Goal: Transaction & Acquisition: Book appointment/travel/reservation

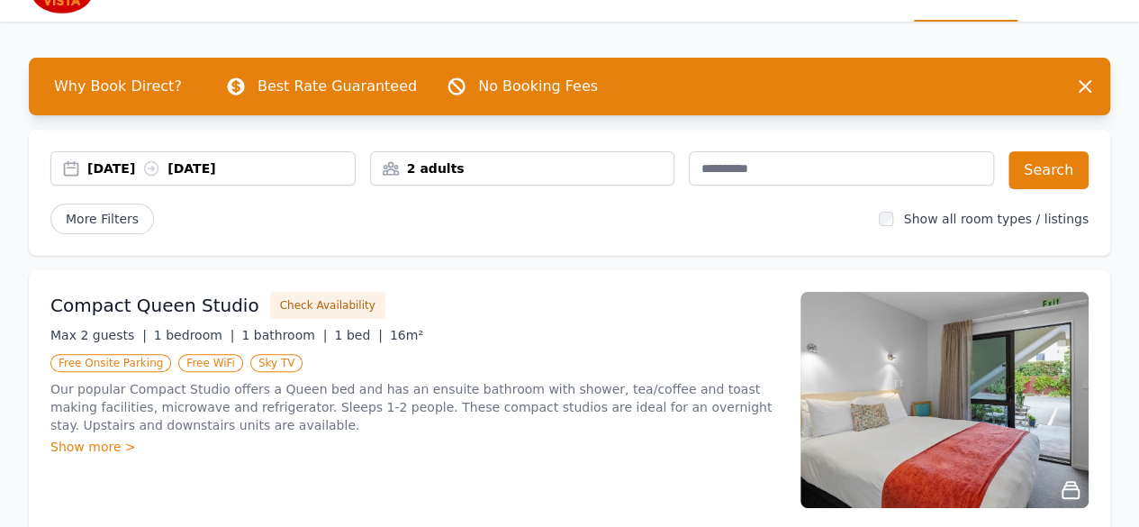
scroll to position [78, 0]
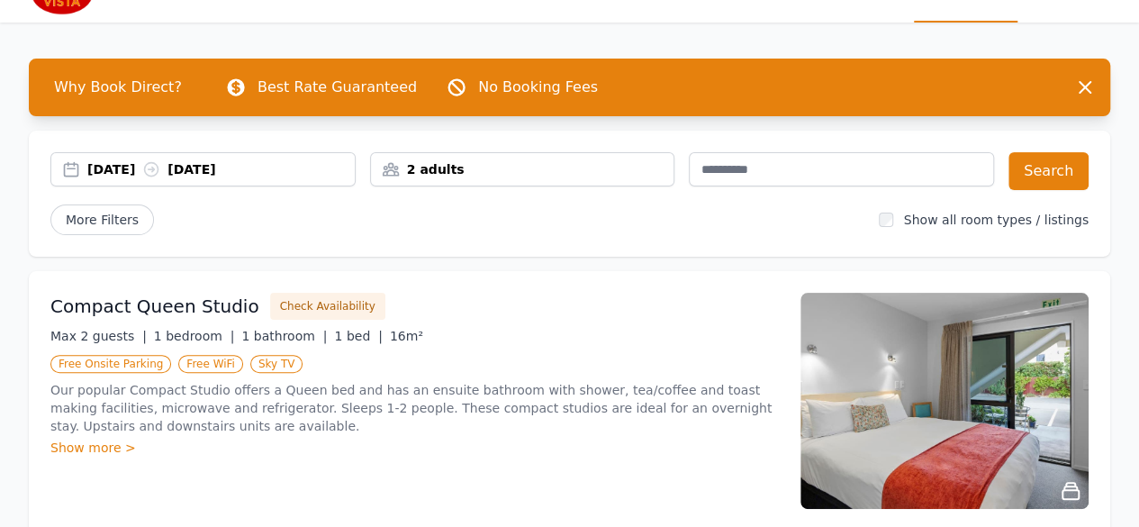
click at [517, 160] on div "2 adults" at bounding box center [523, 169] width 304 height 18
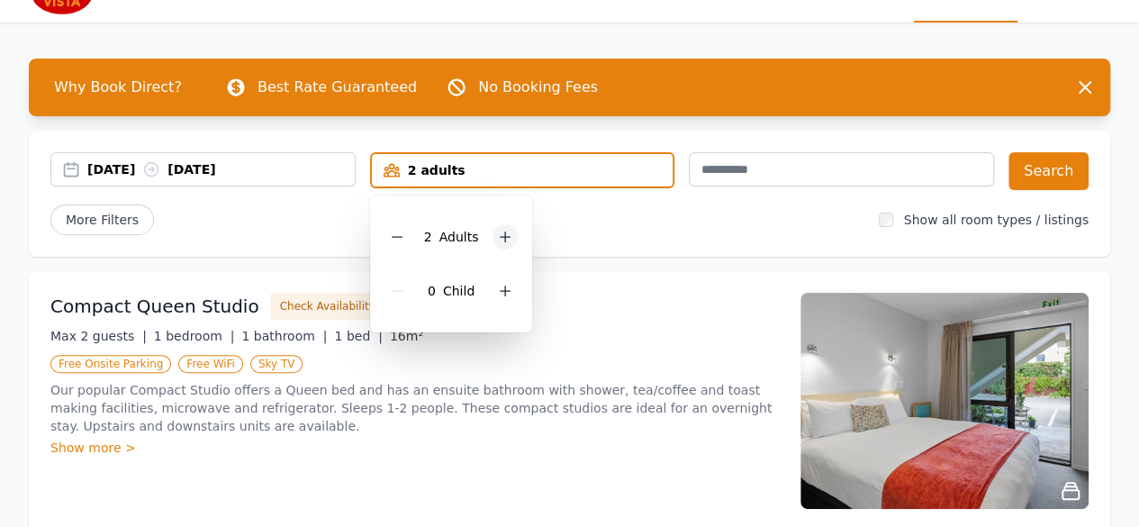
click at [509, 244] on div at bounding box center [505, 236] width 25 height 25
click at [392, 238] on icon at bounding box center [397, 237] width 14 height 14
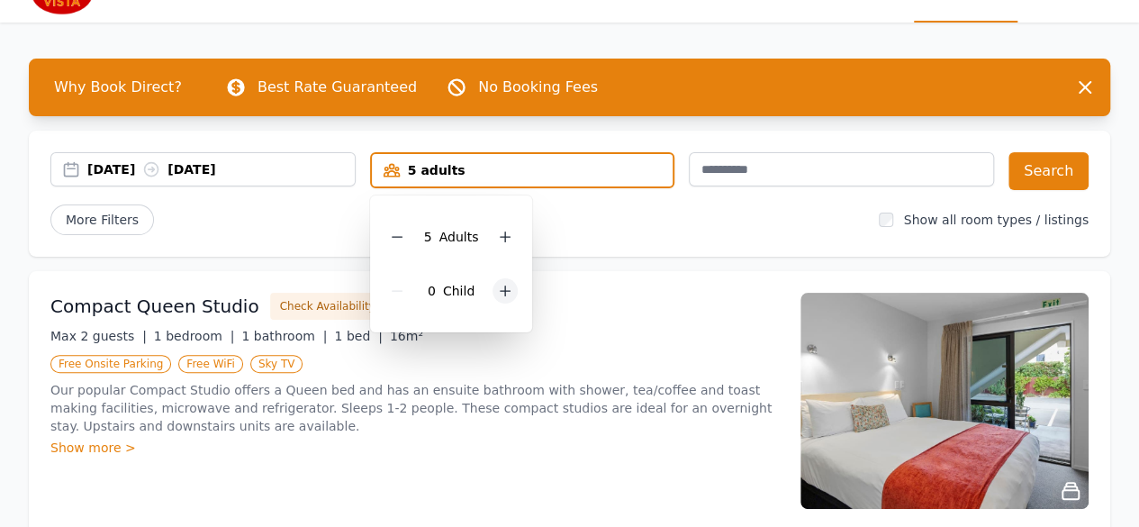
click at [503, 287] on icon at bounding box center [505, 291] width 14 height 14
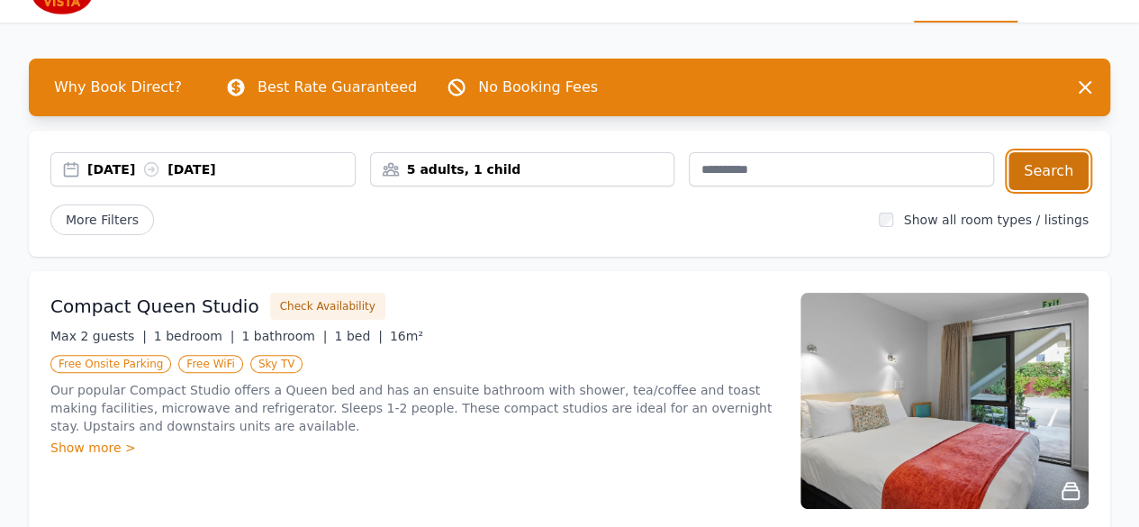
click at [1039, 181] on button "Search" at bounding box center [1049, 171] width 80 height 38
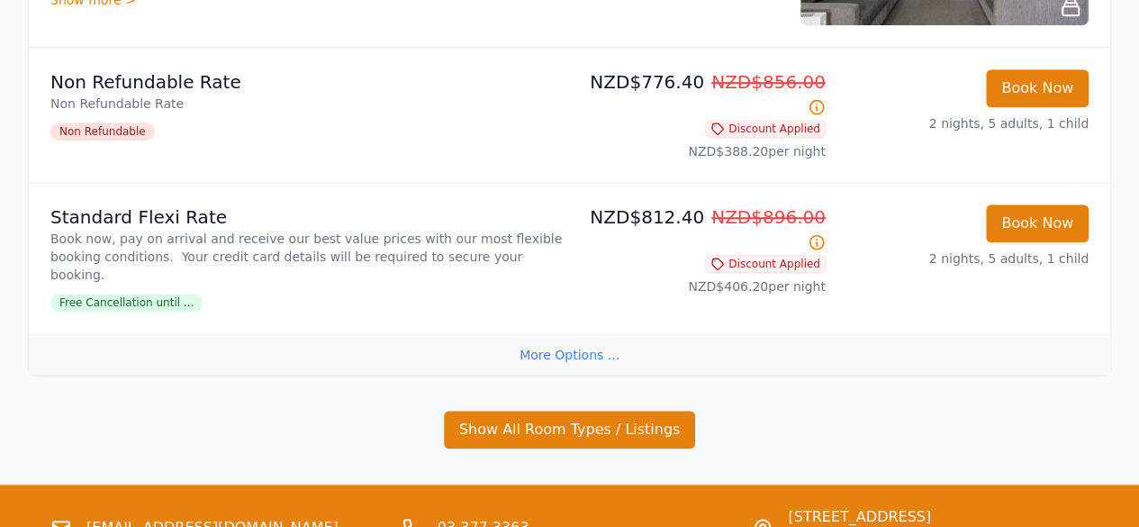
scroll to position [560, 0]
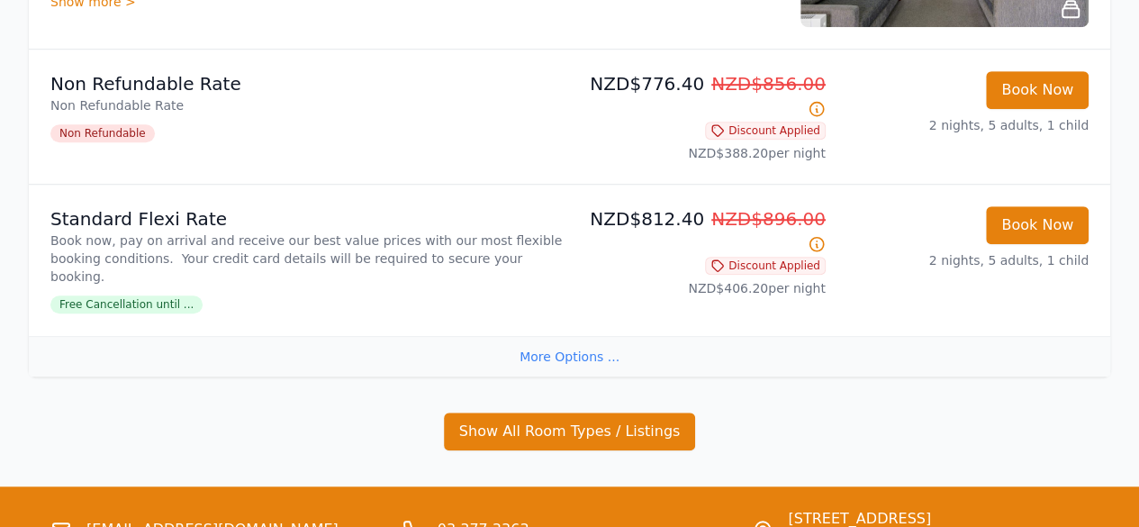
click at [573, 336] on div "More Options ..." at bounding box center [570, 356] width 1082 height 41
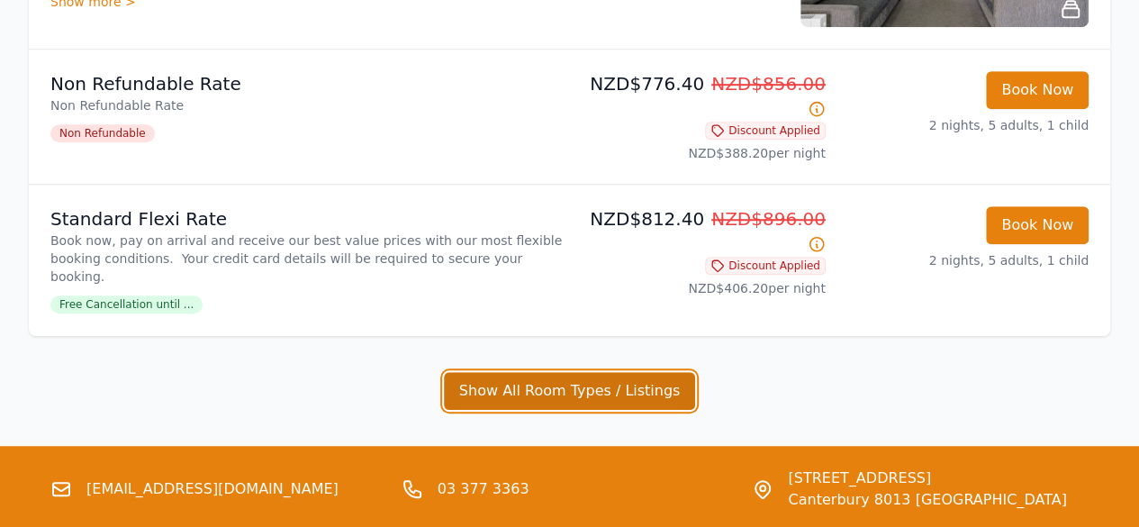
click at [582, 372] on button "Show All Room Types / Listings" at bounding box center [570, 391] width 252 height 38
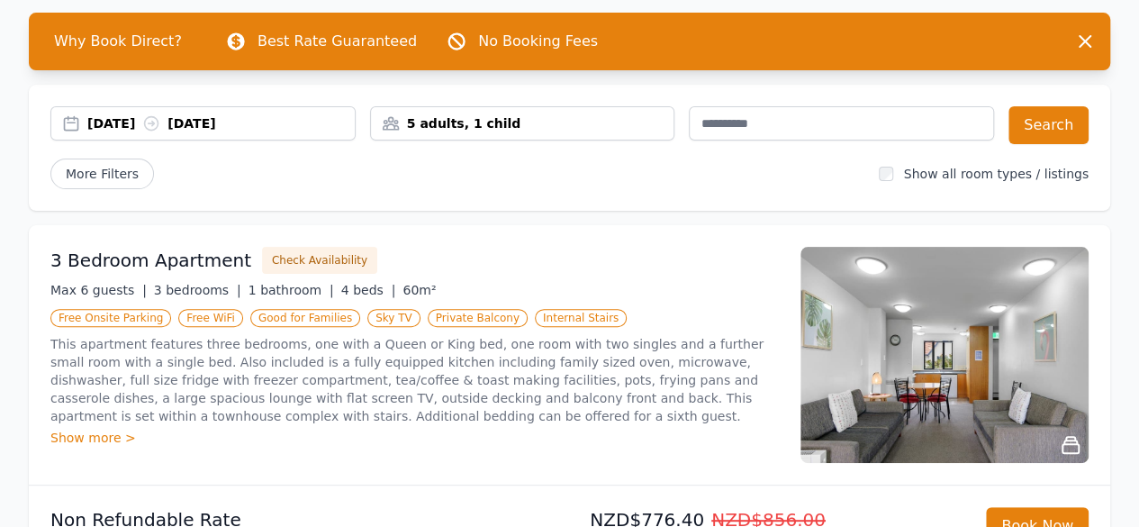
scroll to position [123, 0]
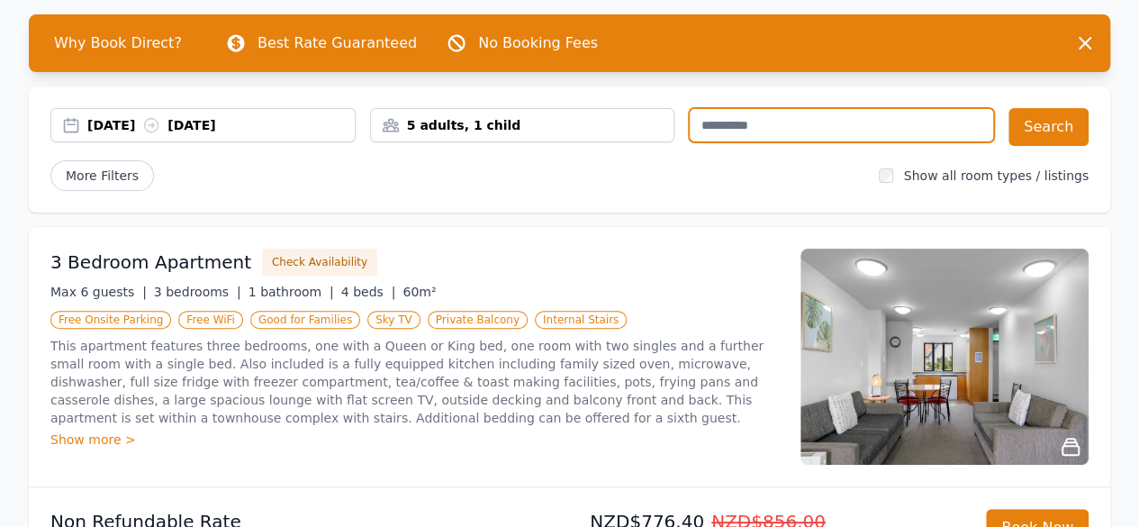
click at [731, 113] on input "text" at bounding box center [841, 125] width 305 height 34
type input "**********"
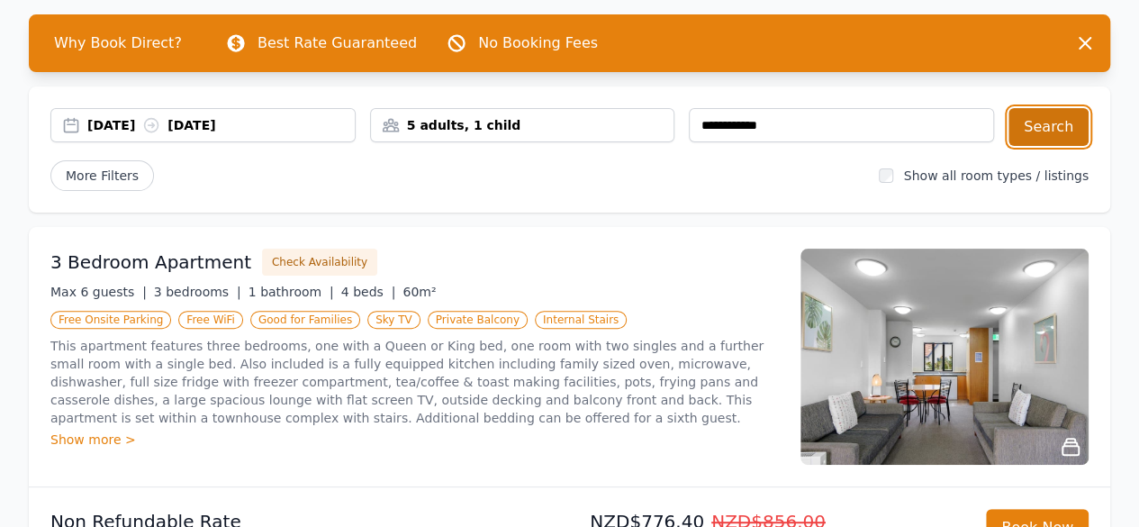
click at [1054, 127] on button "Search" at bounding box center [1049, 127] width 80 height 38
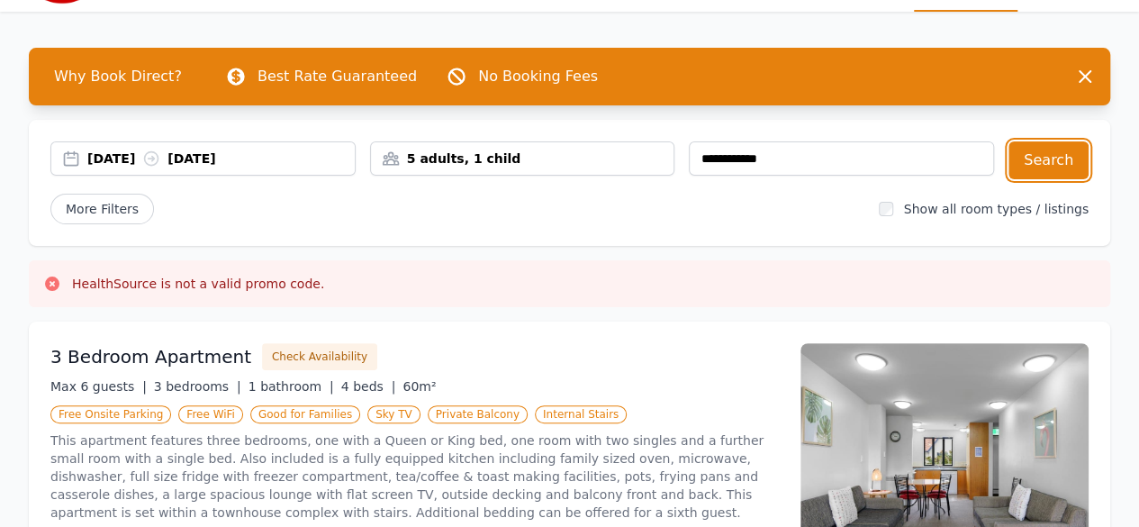
scroll to position [86, 0]
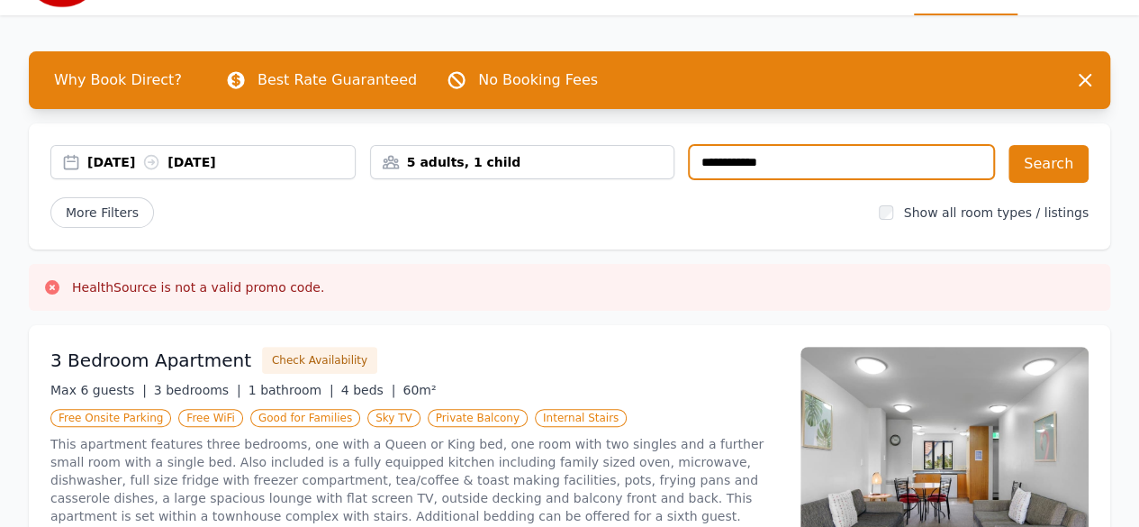
drag, startPoint x: 833, startPoint y: 150, endPoint x: 517, endPoint y: 136, distance: 316.5
click at [517, 136] on div "**********" at bounding box center [570, 186] width 1082 height 126
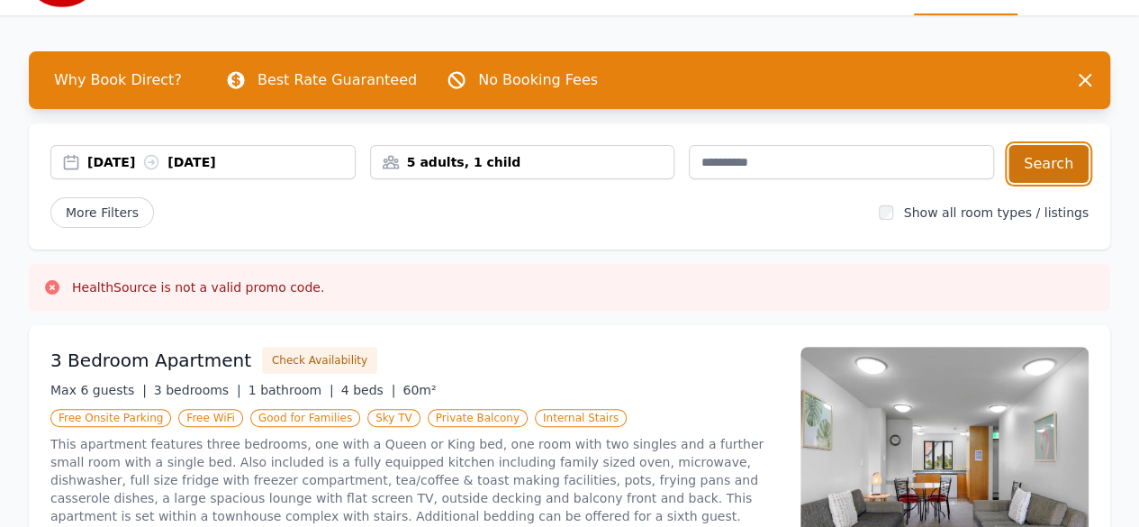
click at [1050, 180] on button "Search" at bounding box center [1049, 164] width 80 height 38
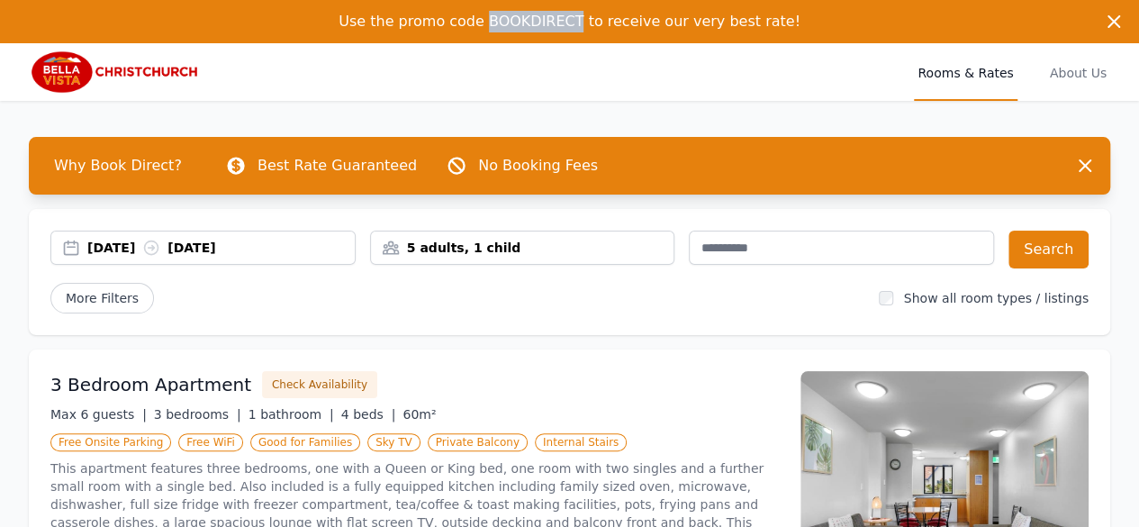
drag, startPoint x: 501, startPoint y: 20, endPoint x: 585, endPoint y: 41, distance: 87.2
click at [585, 41] on div "Use the promo code BOOKDIRECT to receive our very best rate! Use the promo code…" at bounding box center [569, 21] width 1139 height 43
copy span "BOOKDIRECT"
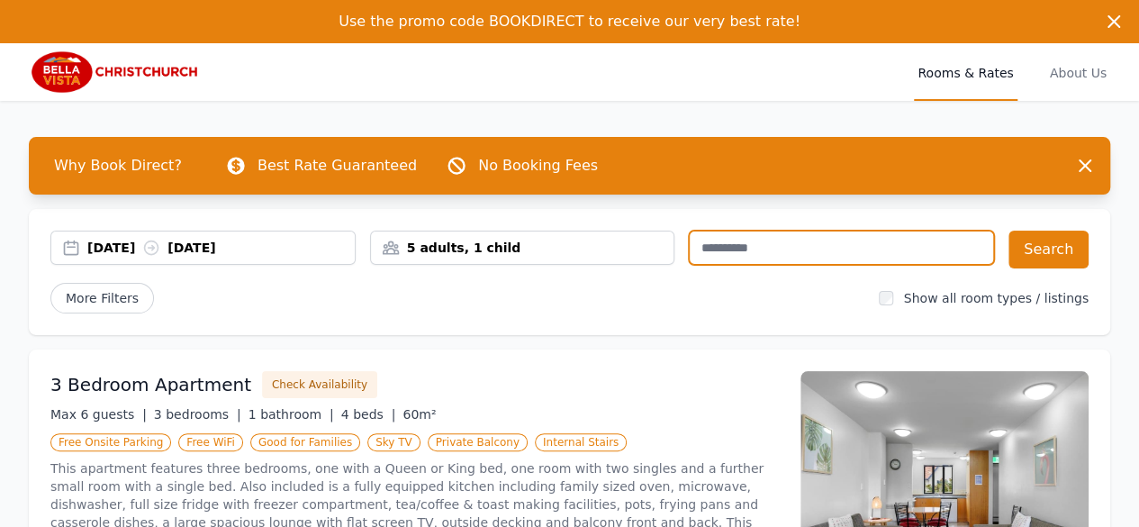
click at [855, 253] on input "text" at bounding box center [841, 248] width 305 height 34
paste input "**********"
type input "**********"
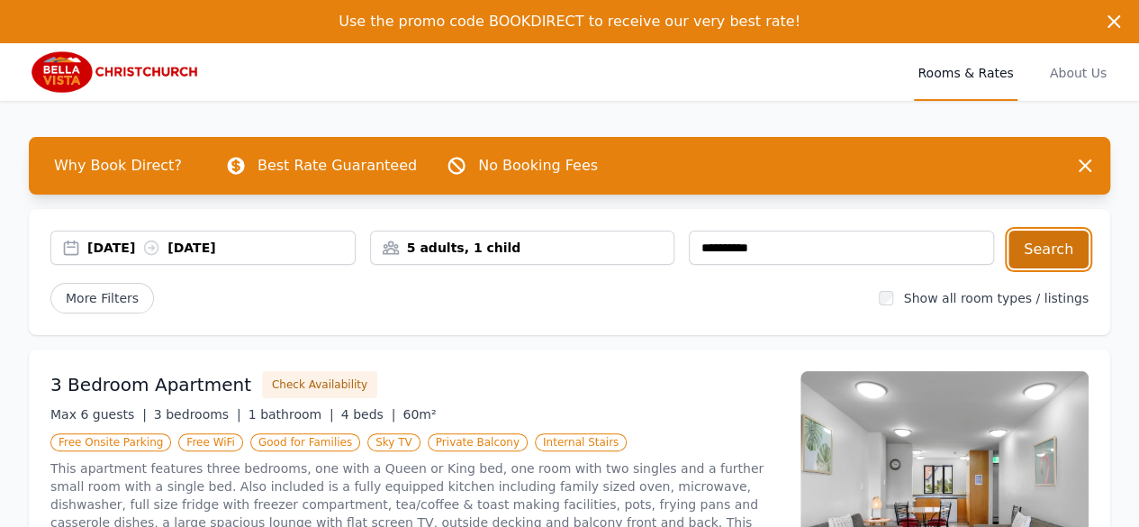
click at [1075, 248] on button "Search" at bounding box center [1049, 250] width 80 height 38
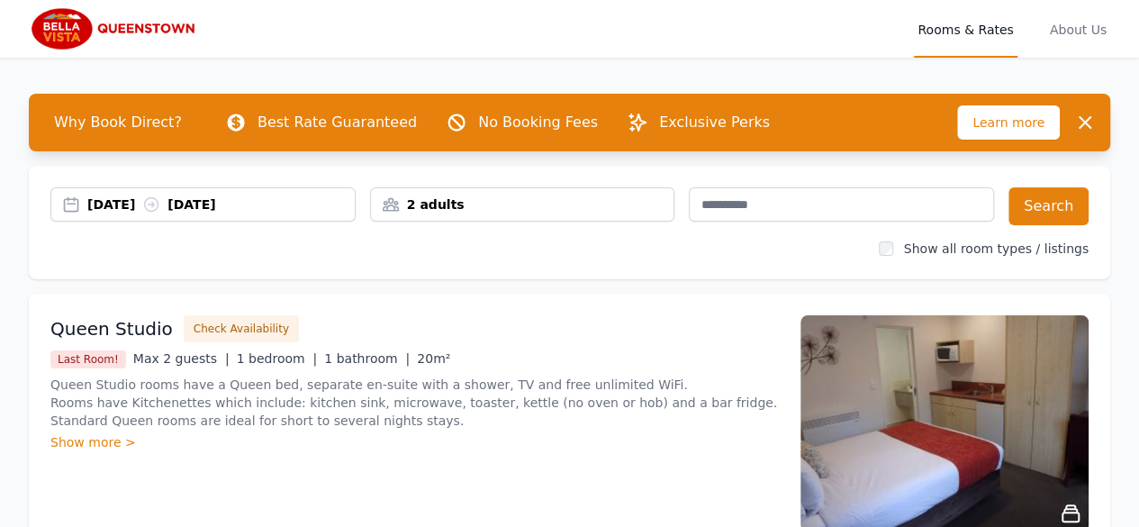
click at [597, 204] on div "2 adults" at bounding box center [523, 204] width 304 height 18
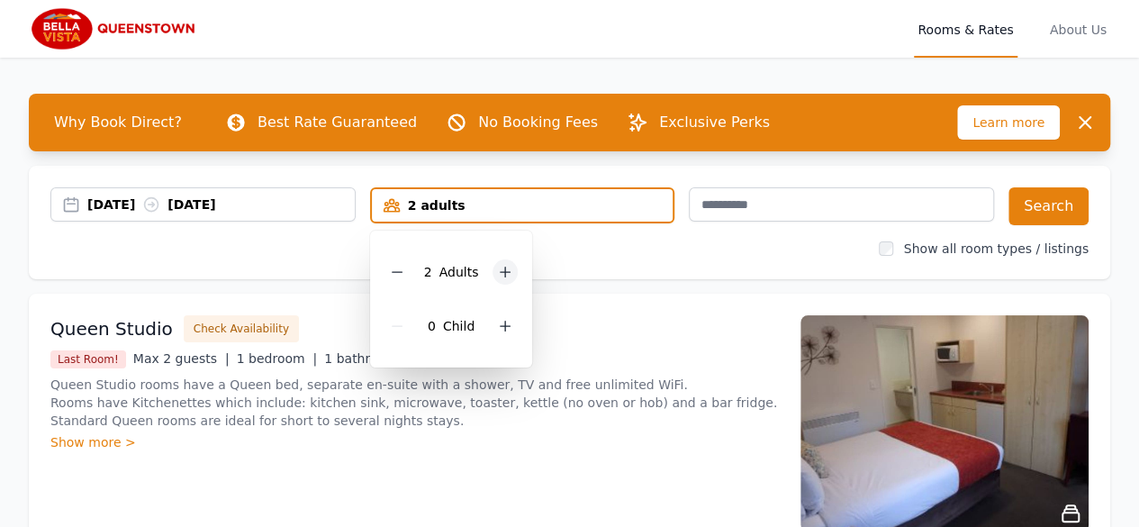
click at [495, 277] on div at bounding box center [505, 271] width 25 height 25
click at [499, 323] on icon at bounding box center [505, 326] width 14 height 14
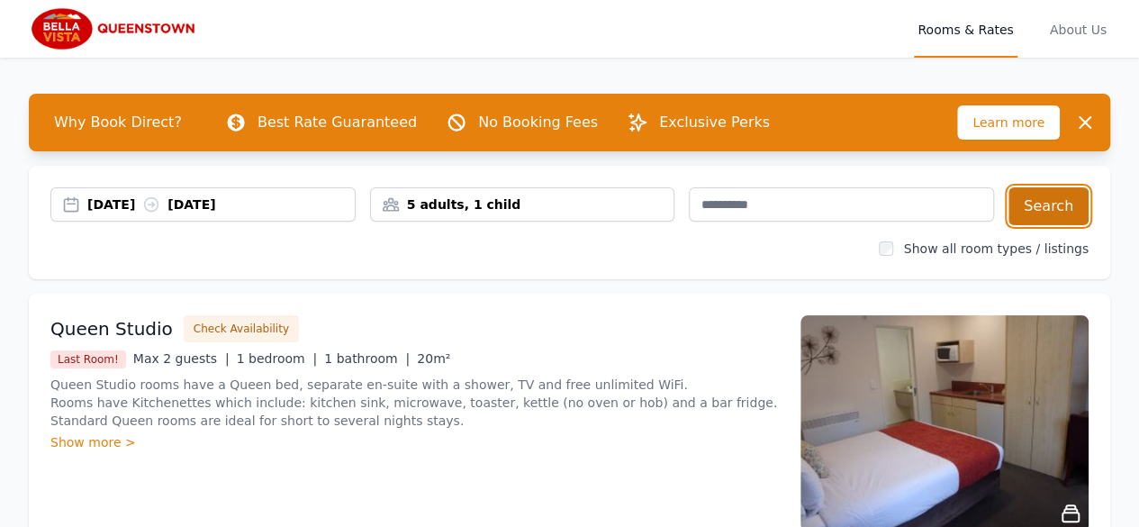
click at [1039, 197] on button "Search" at bounding box center [1049, 206] width 80 height 38
